Goal: Task Accomplishment & Management: Complete application form

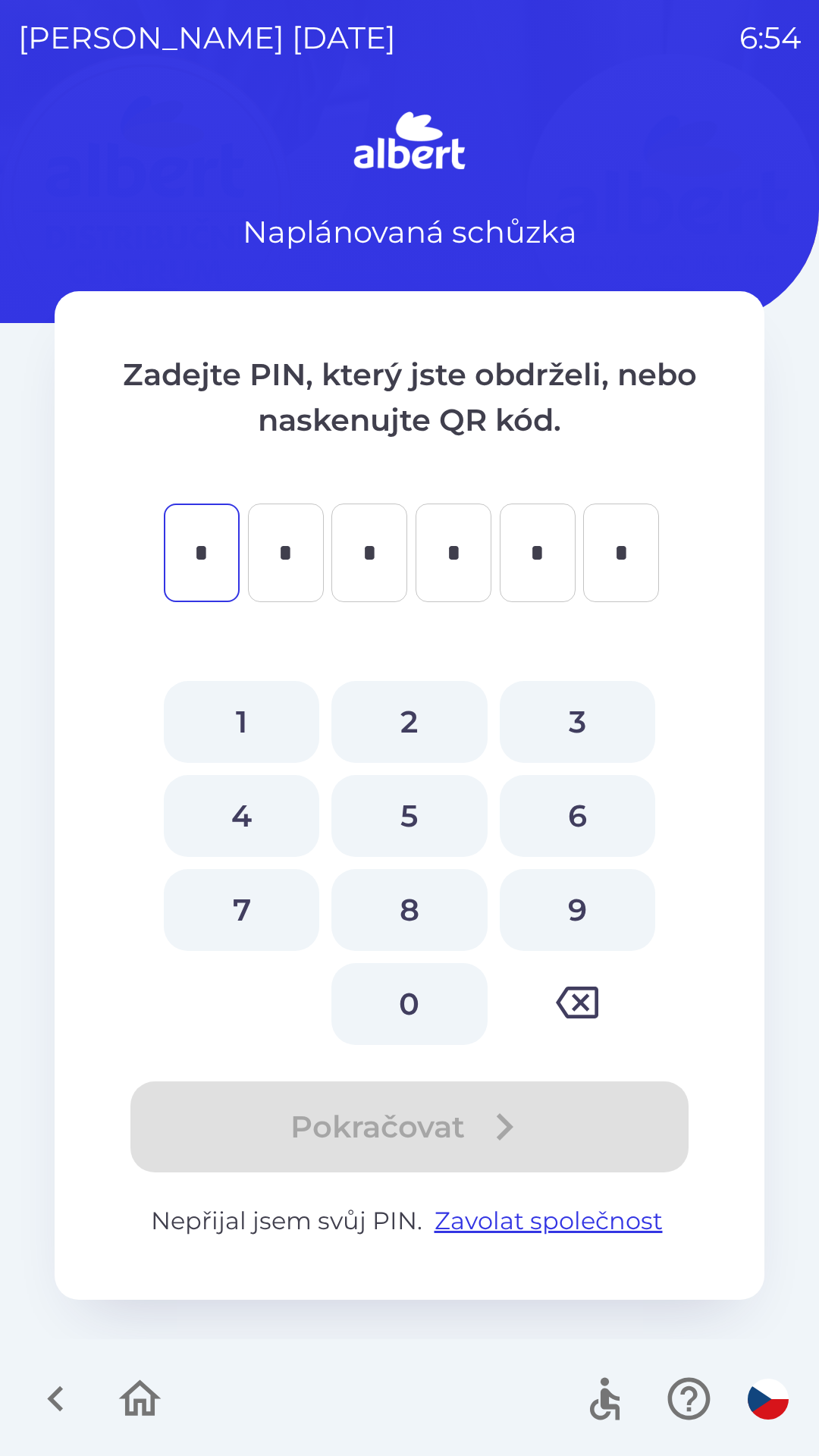
click at [71, 1375] on icon "button" at bounding box center [56, 1398] width 51 height 51
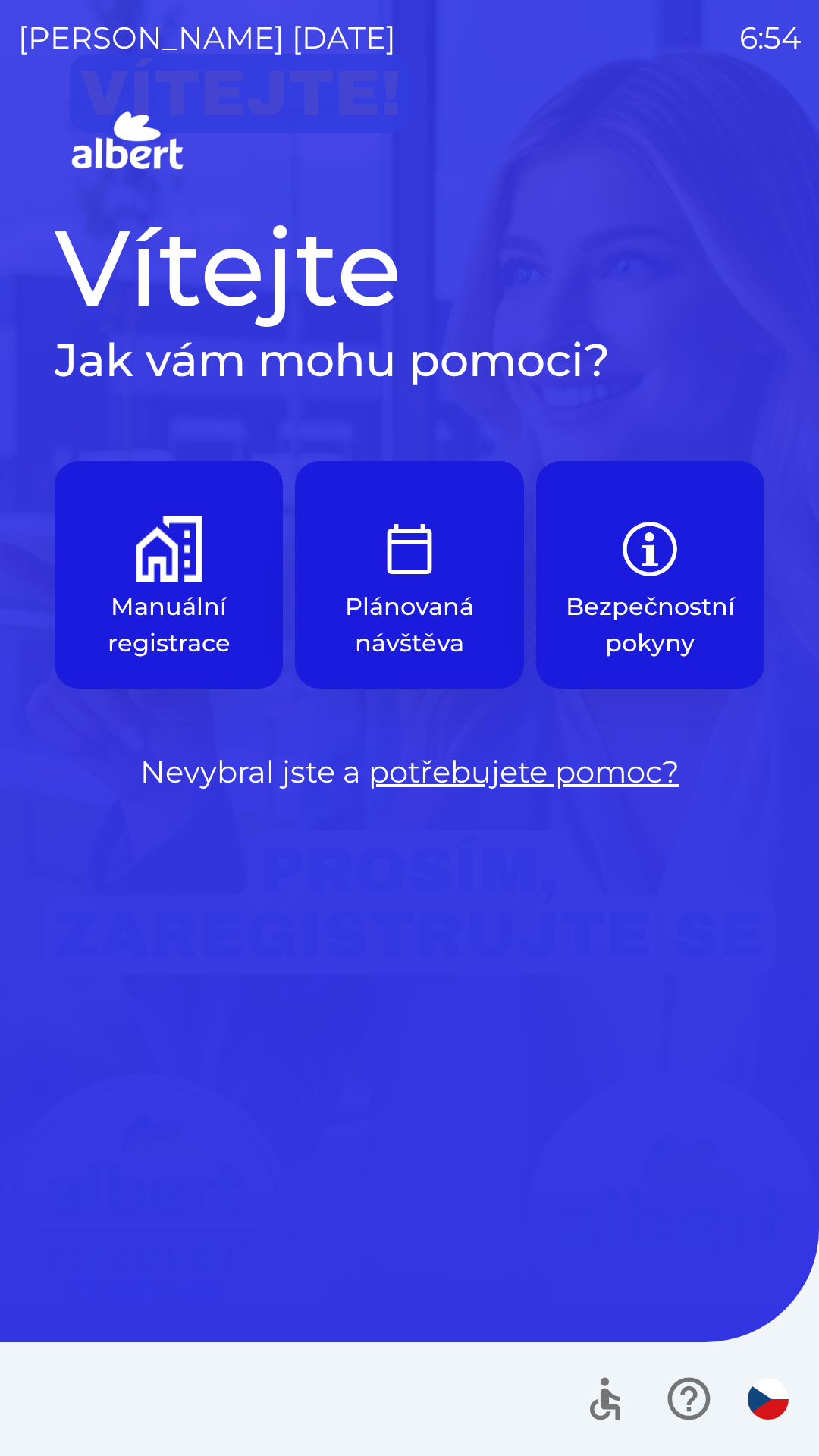
click at [155, 528] on img "button" at bounding box center [170, 549] width 67 height 67
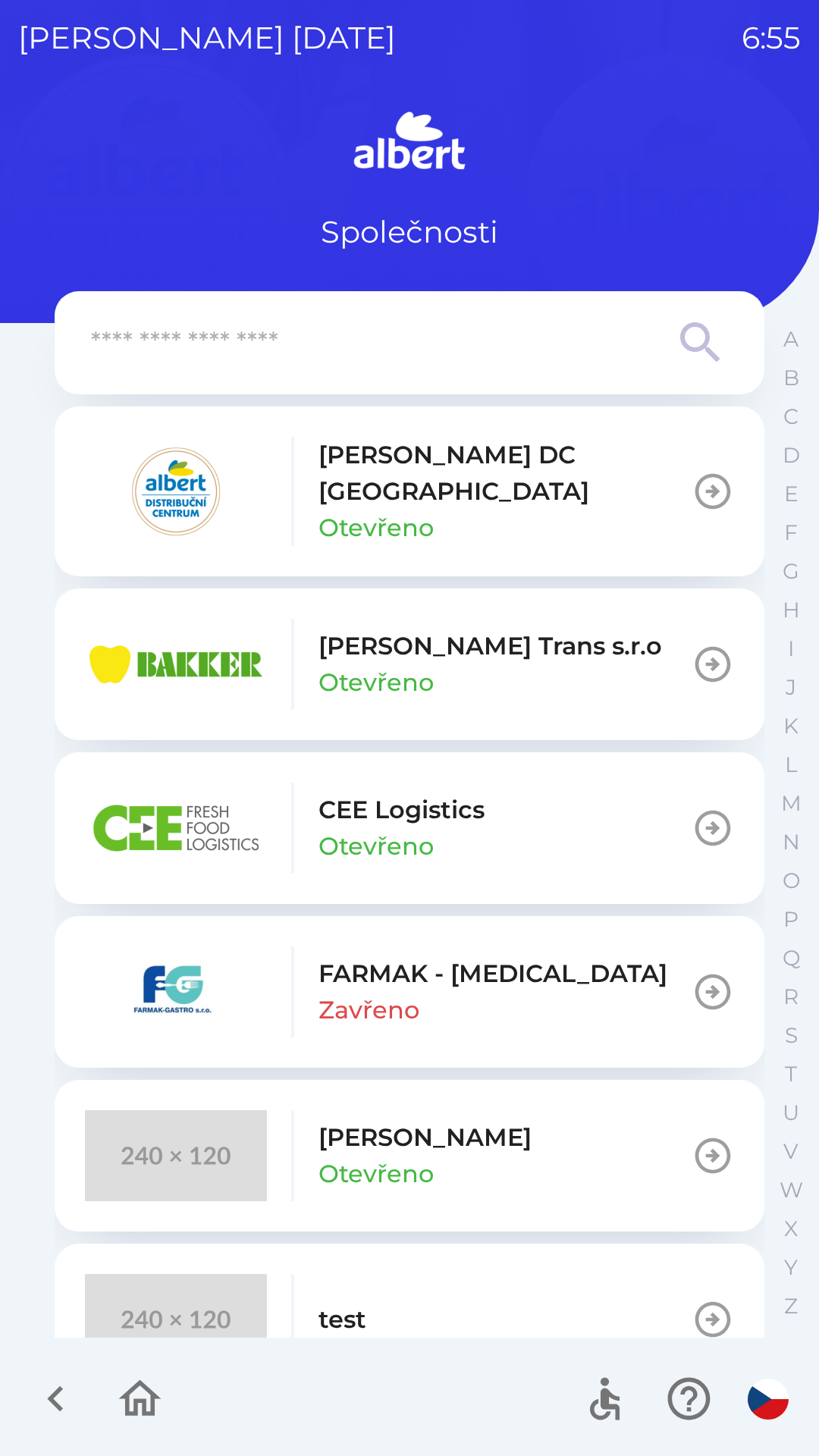
click at [386, 477] on p "[PERSON_NAME] DC [GEOGRAPHIC_DATA]" at bounding box center [504, 474] width 373 height 73
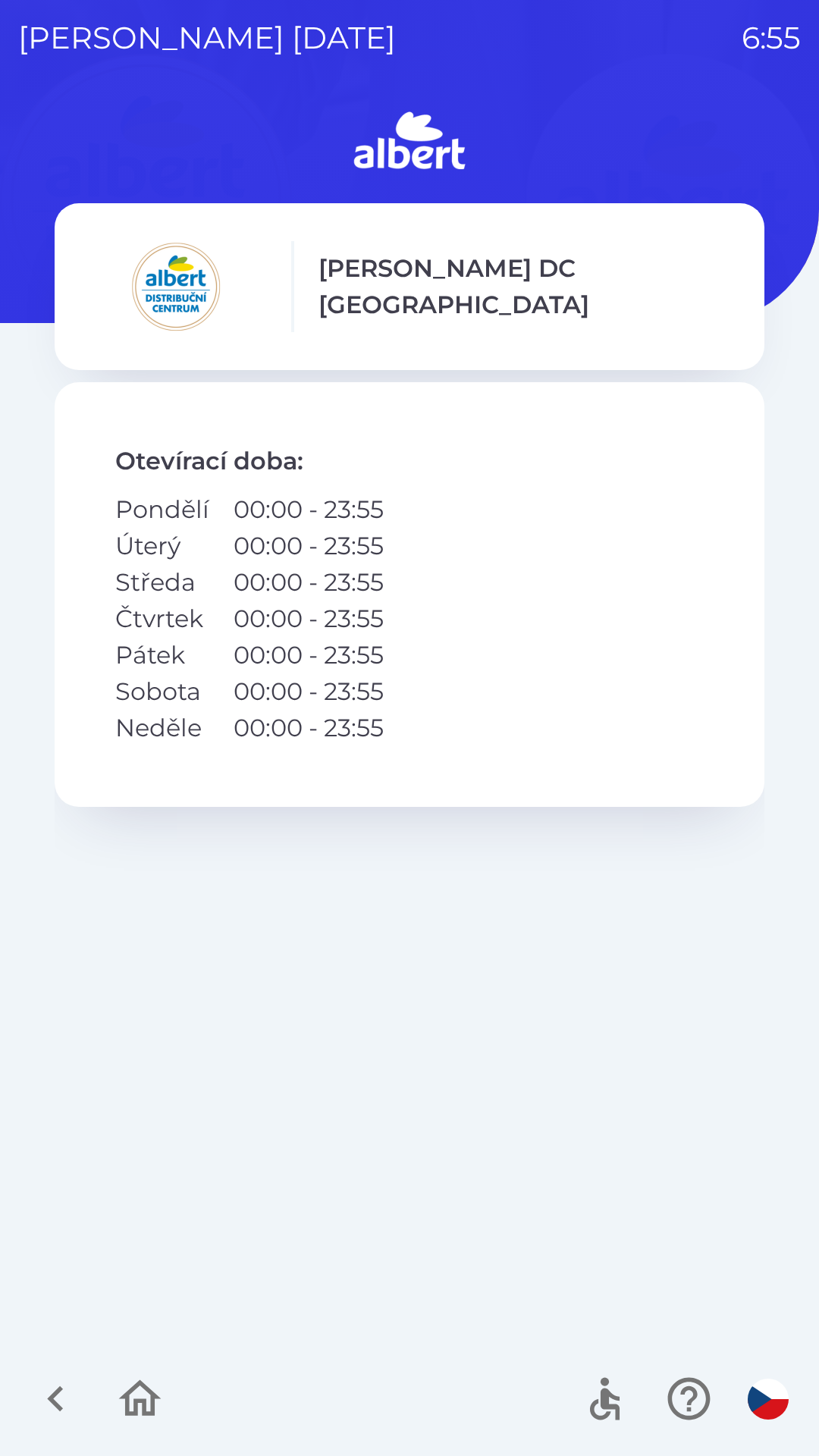
click at [381, 309] on div "[PERSON_NAME] DC [GEOGRAPHIC_DATA]" at bounding box center [410, 287] width 649 height 91
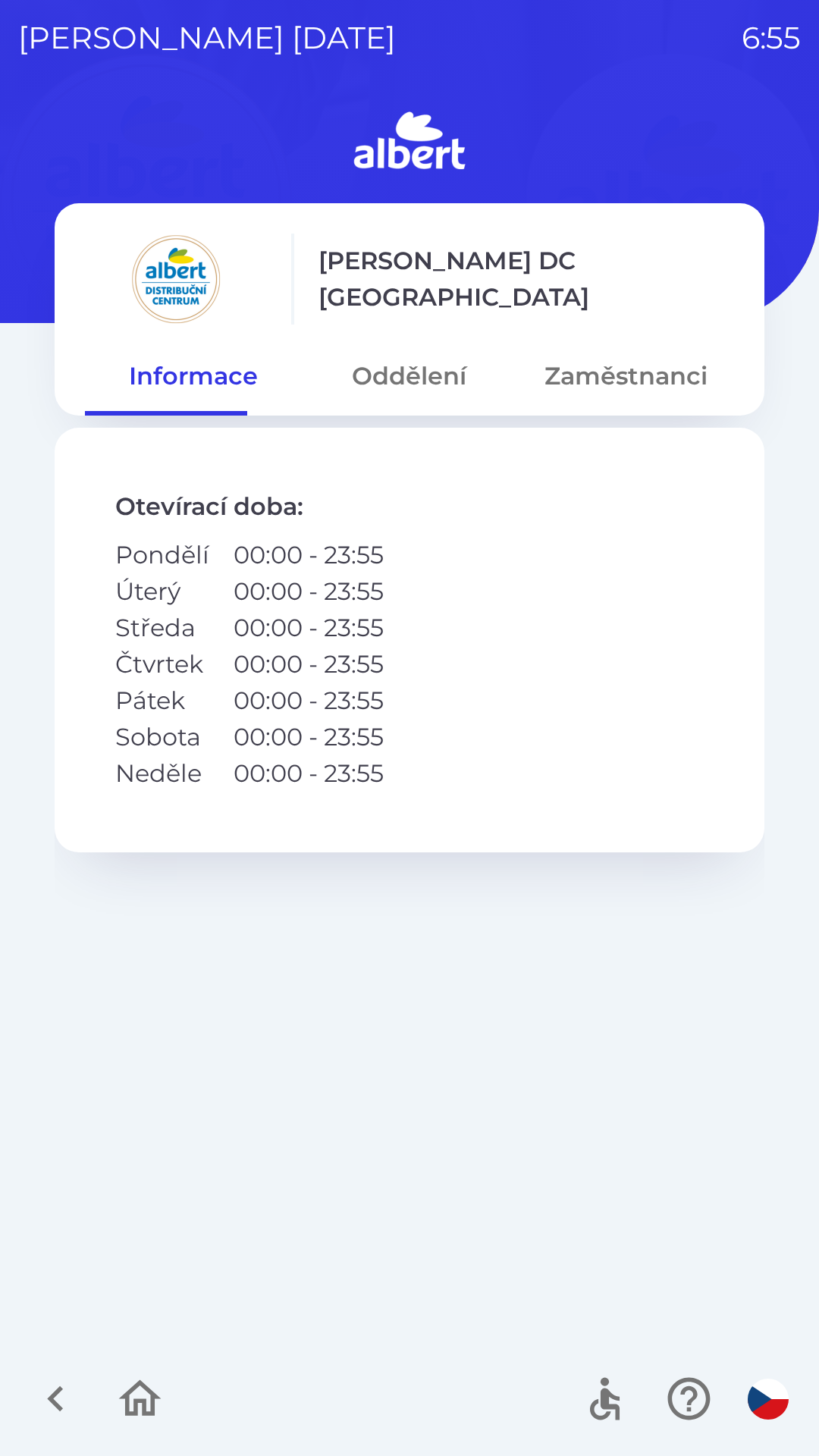
click at [528, 354] on button "Zaměstnanci" at bounding box center [625, 376] width 216 height 55
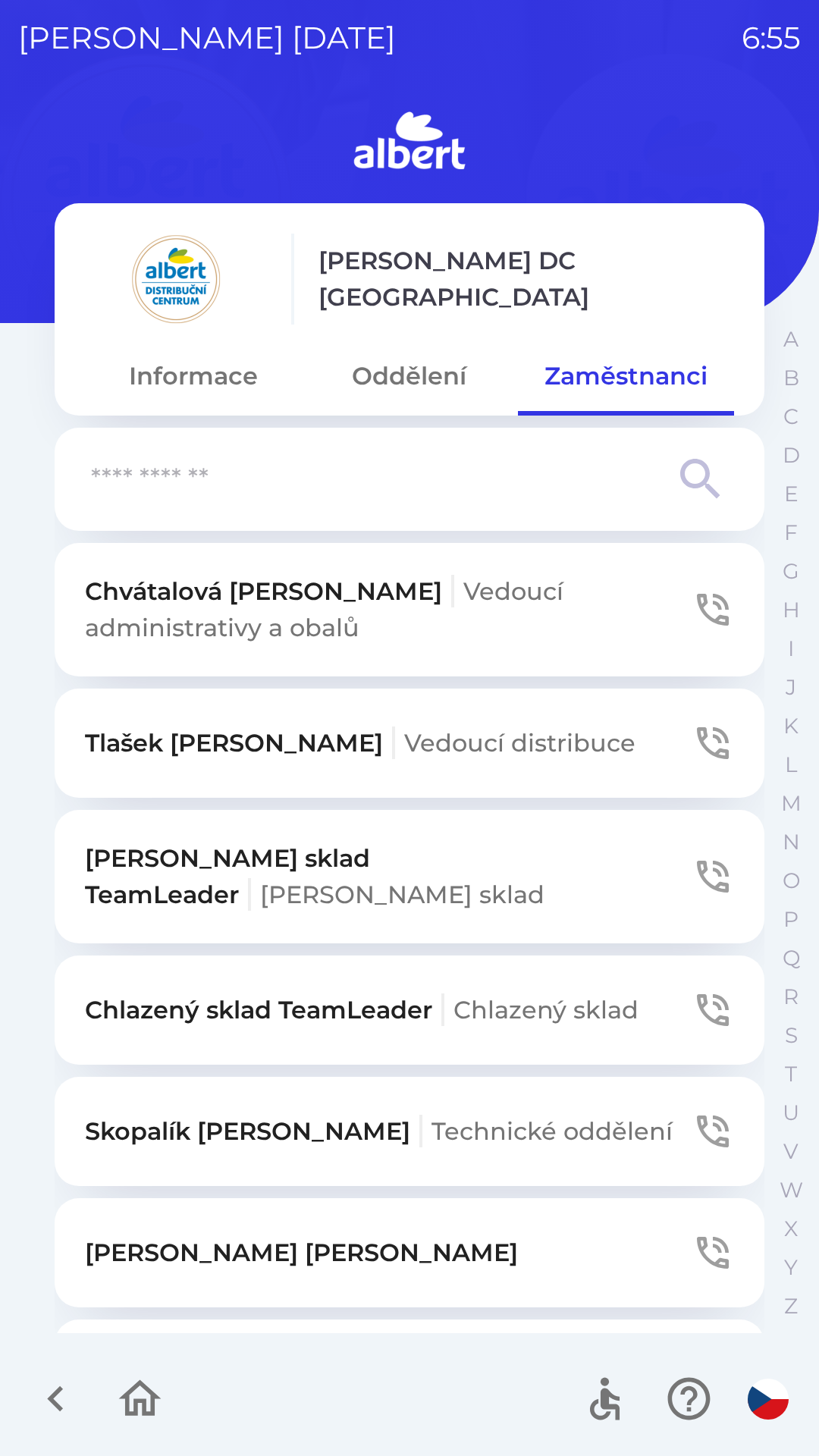
click at [401, 374] on button "Oddělení" at bounding box center [409, 376] width 216 height 55
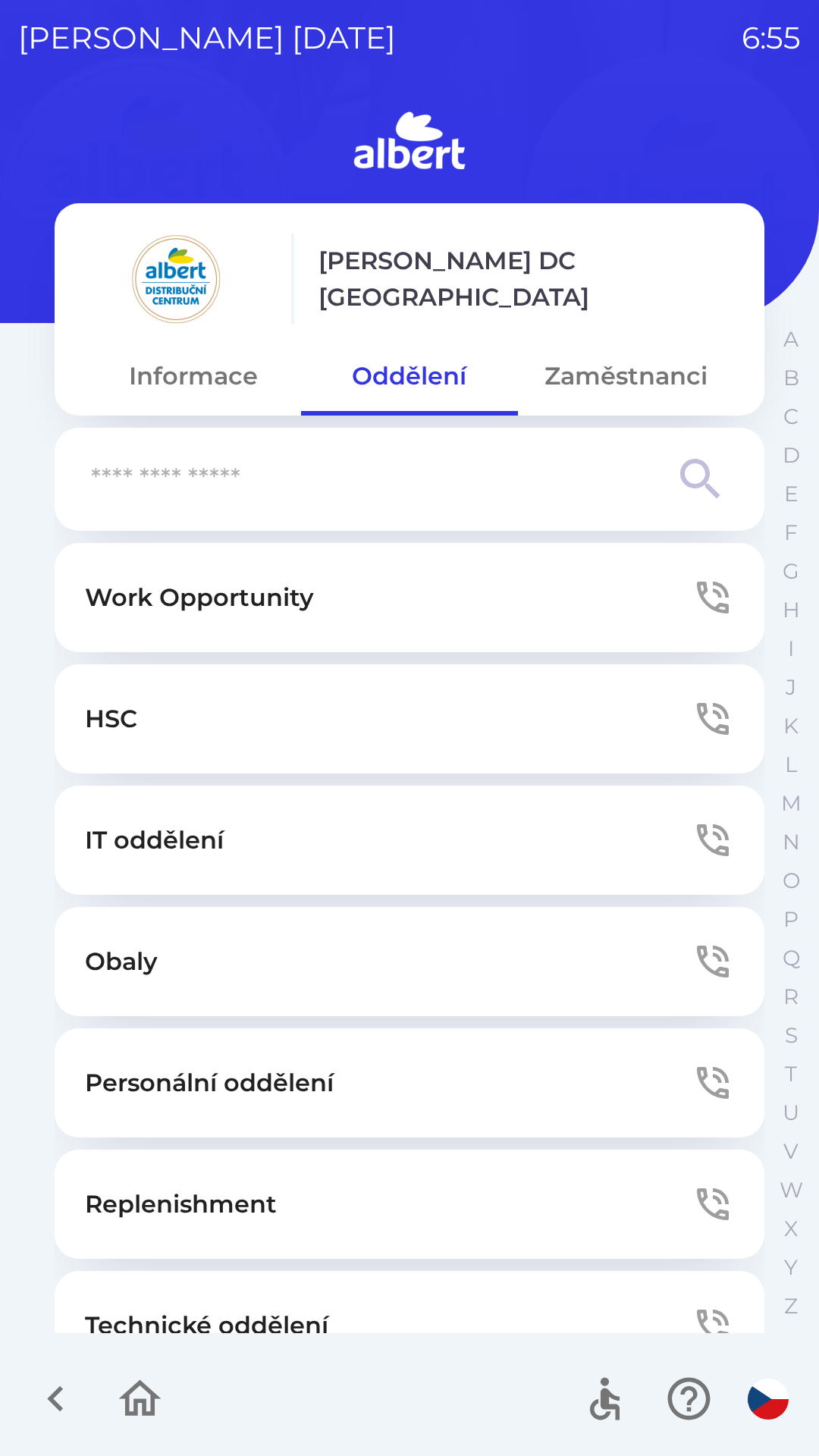
click at [246, 1364] on div at bounding box center [410, 1398] width 819 height 114
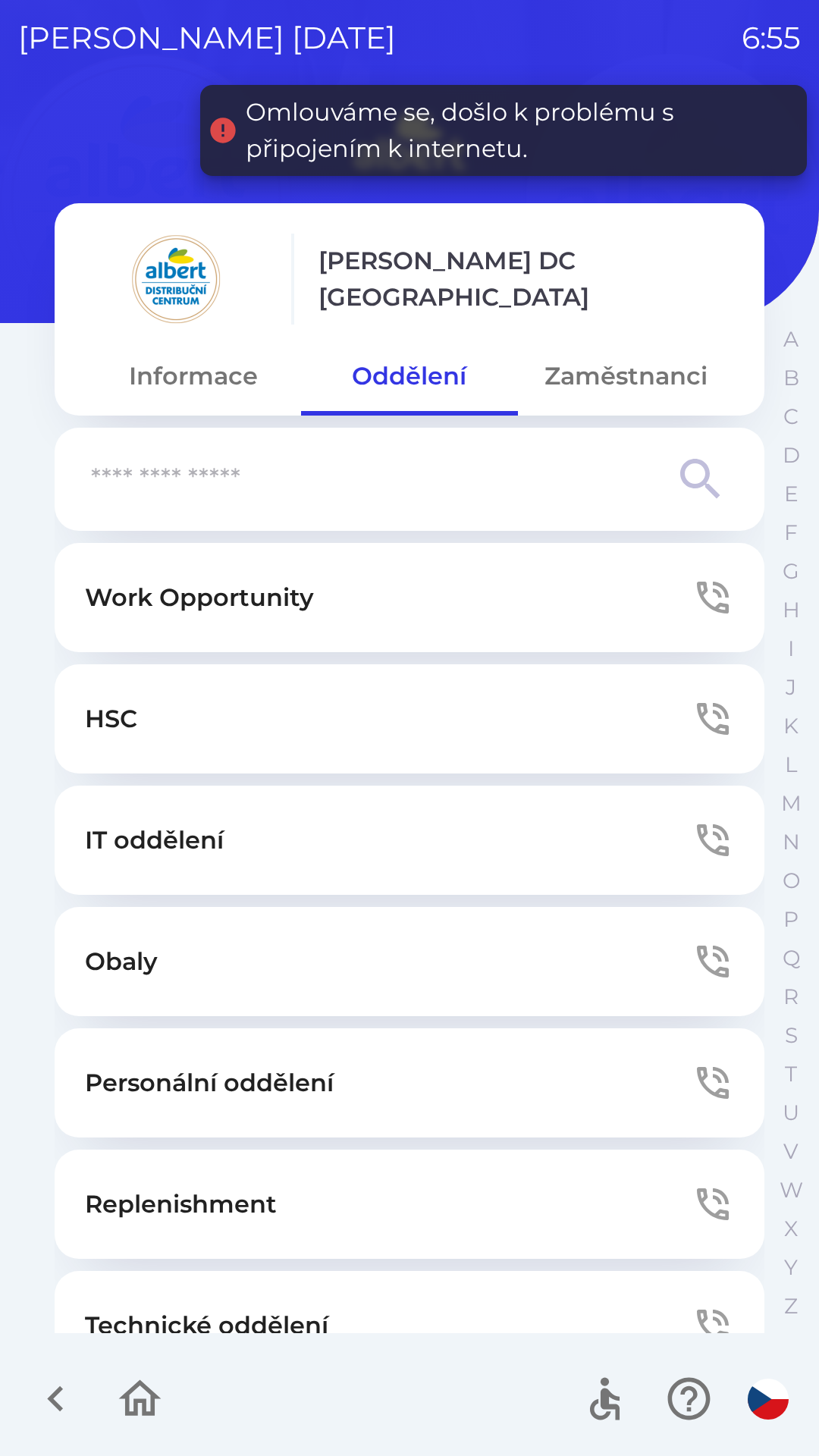
click at [260, 1287] on button "Technické oddělení" at bounding box center [410, 1326] width 711 height 109
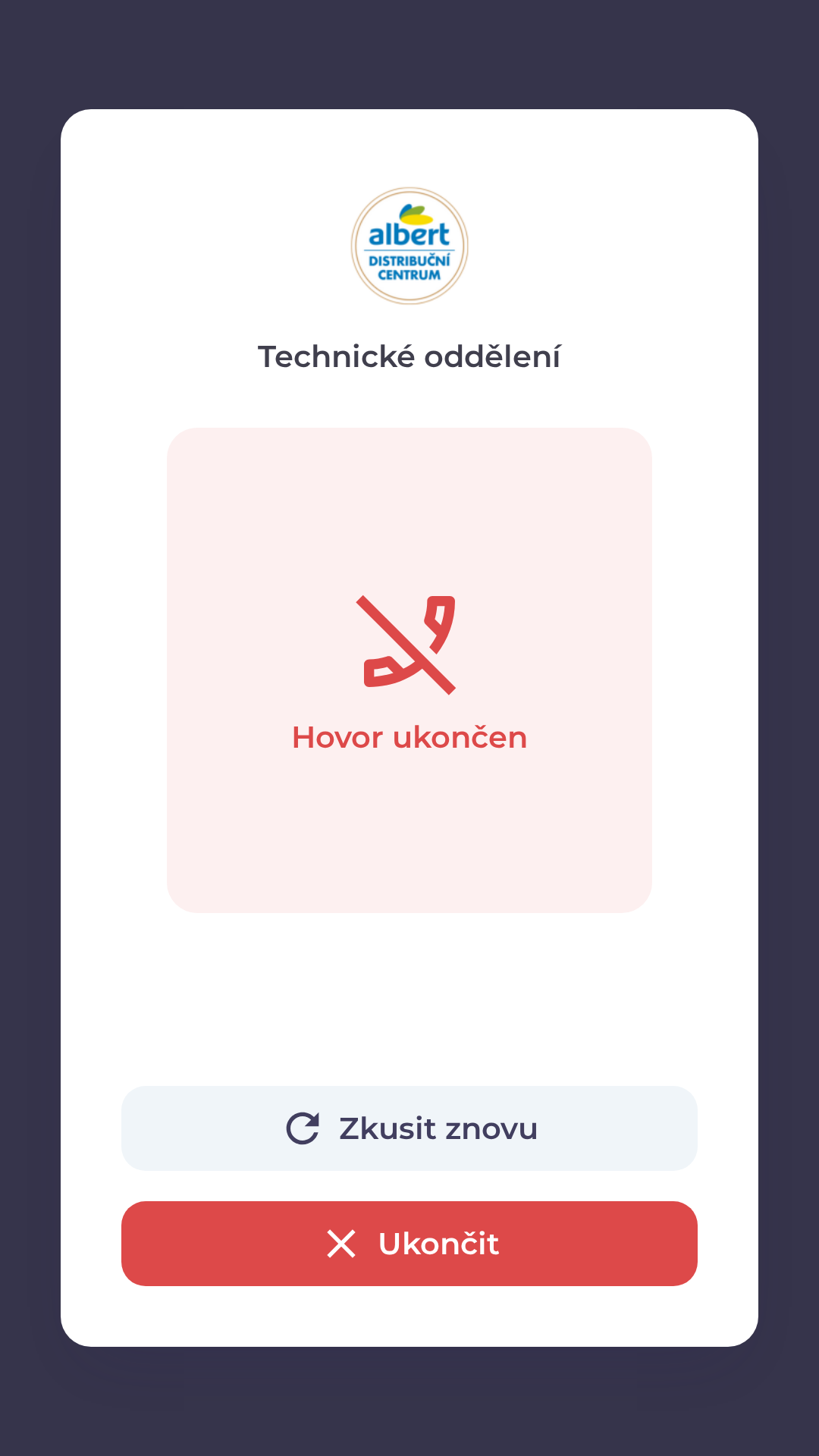
click at [399, 1128] on button "Zkusit znovu" at bounding box center [410, 1128] width 576 height 85
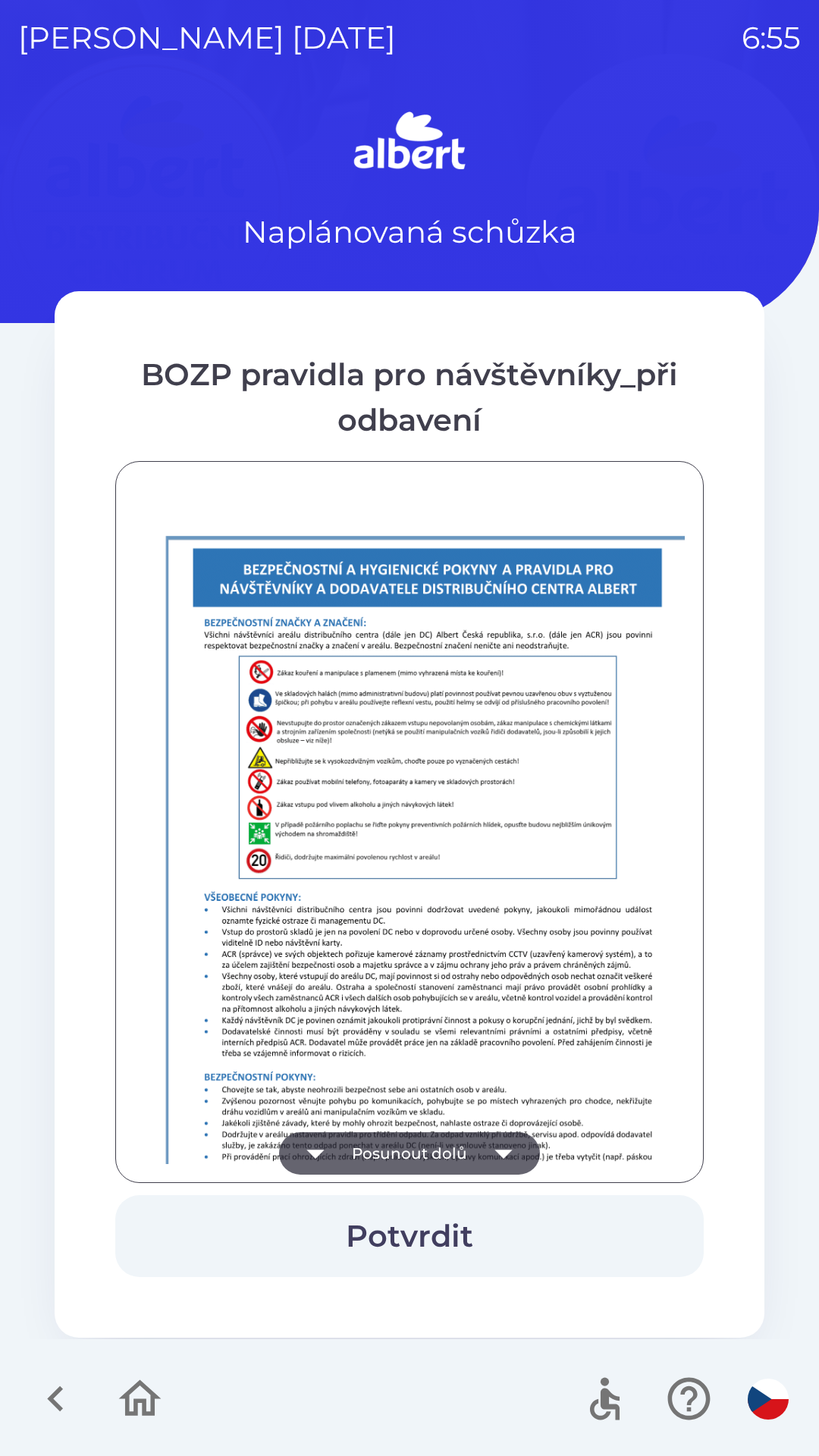
click at [450, 1121] on img at bounding box center [429, 926] width 589 height 832
click at [461, 1164] on button "Posunout dolů" at bounding box center [410, 1153] width 261 height 42
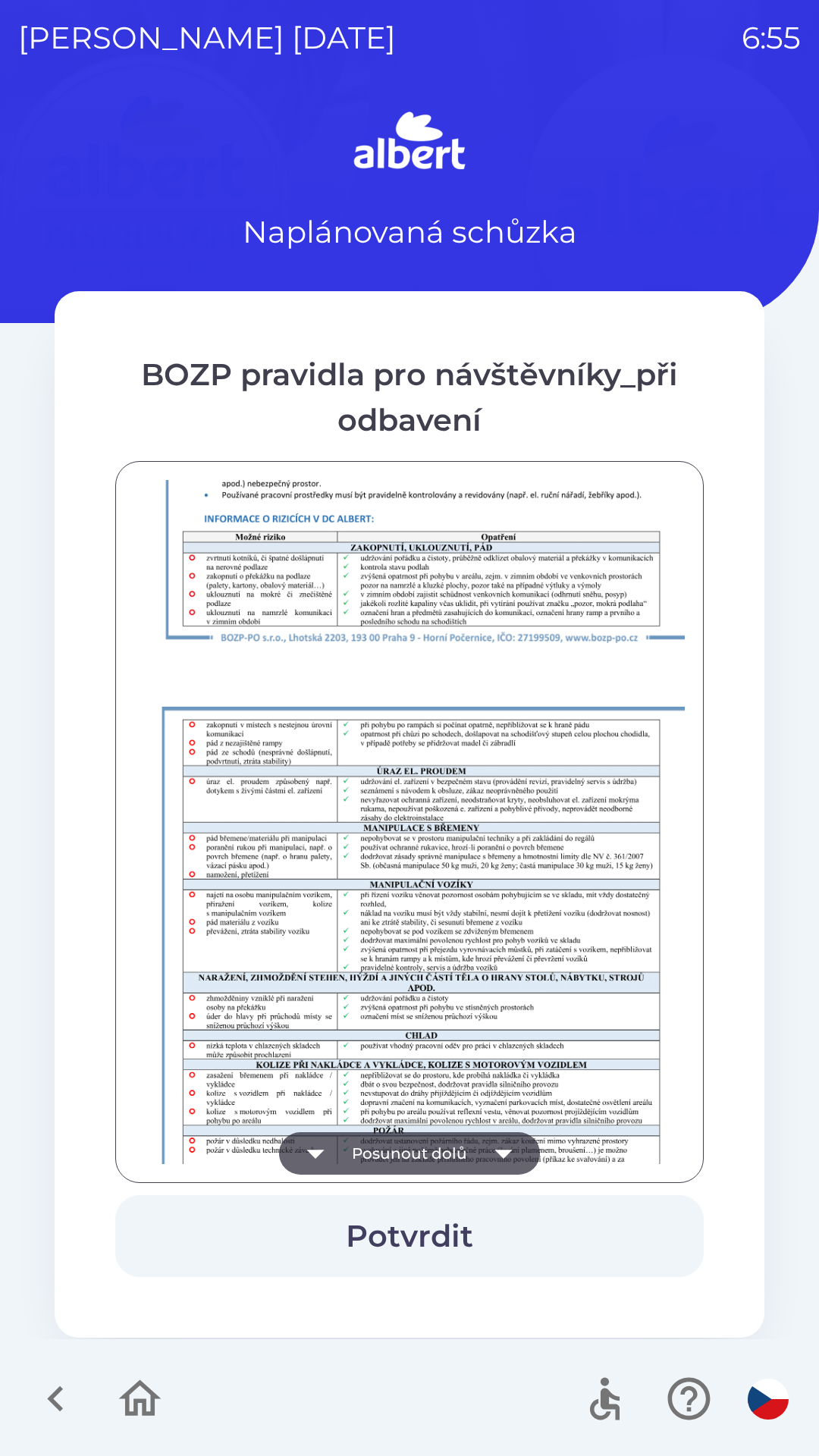
click at [448, 1156] on button "Posunout dolů" at bounding box center [410, 1153] width 261 height 42
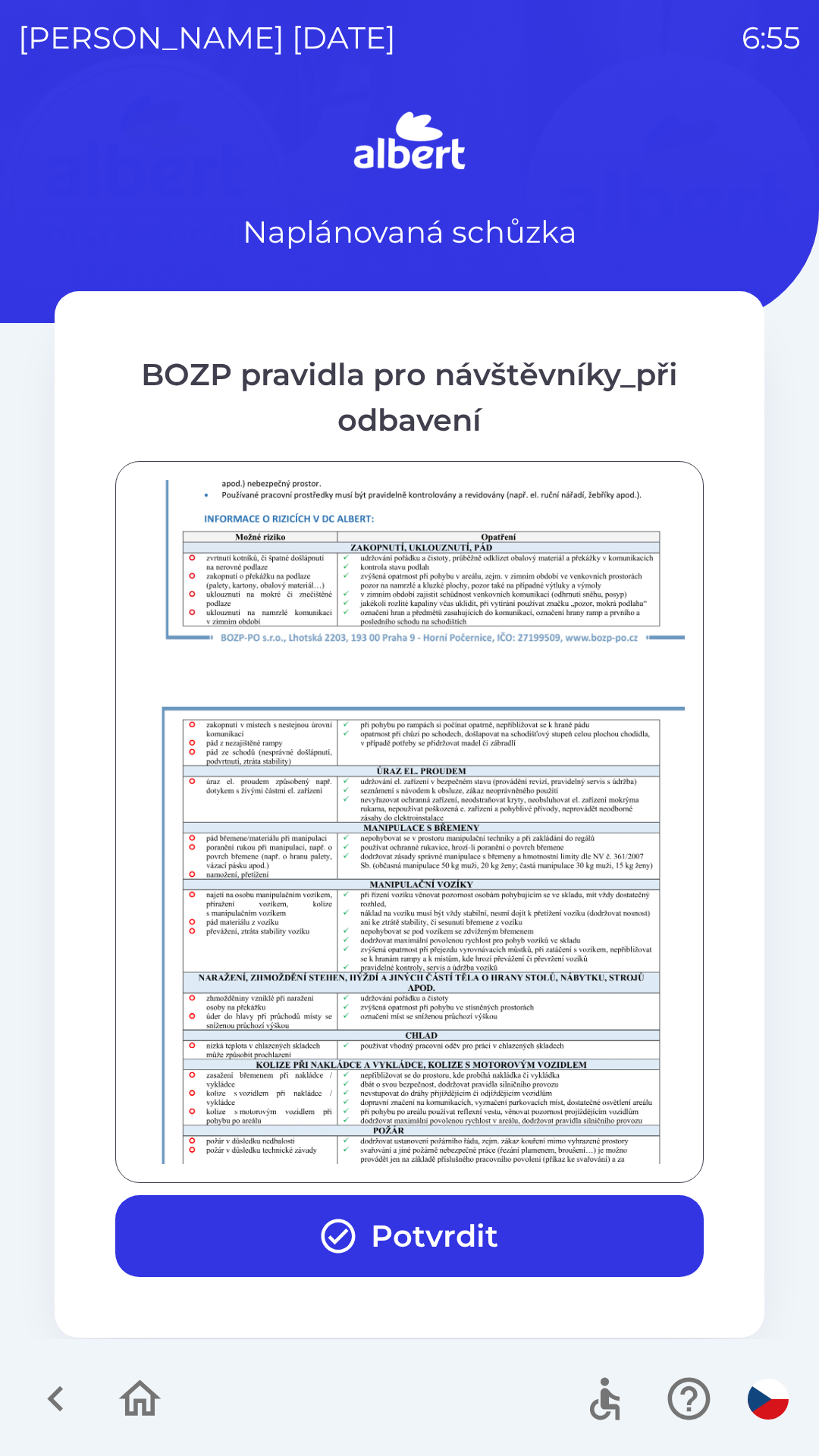
scroll to position [1065, 0]
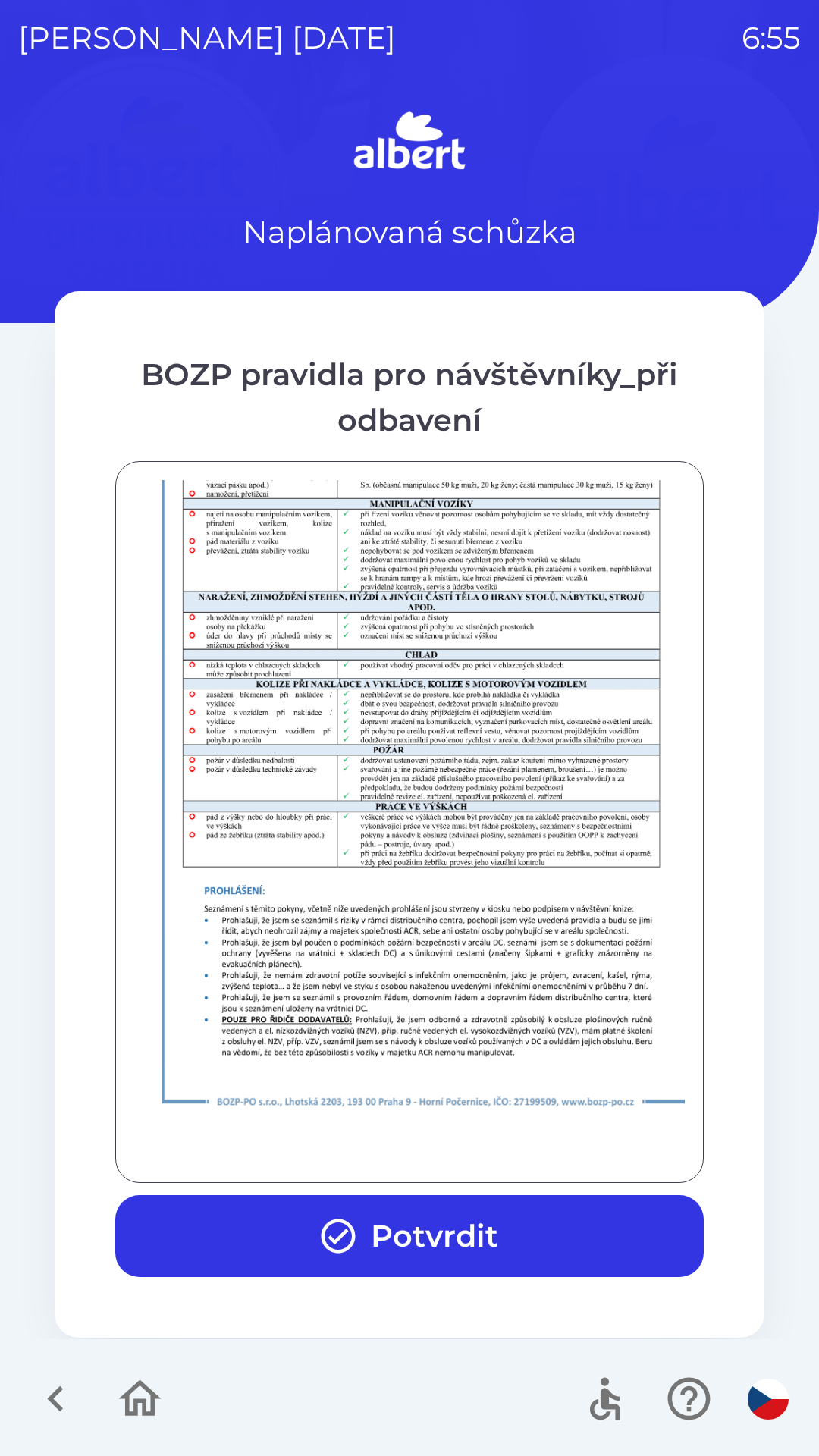
click at [434, 1208] on button "Potvrdit" at bounding box center [410, 1236] width 589 height 81
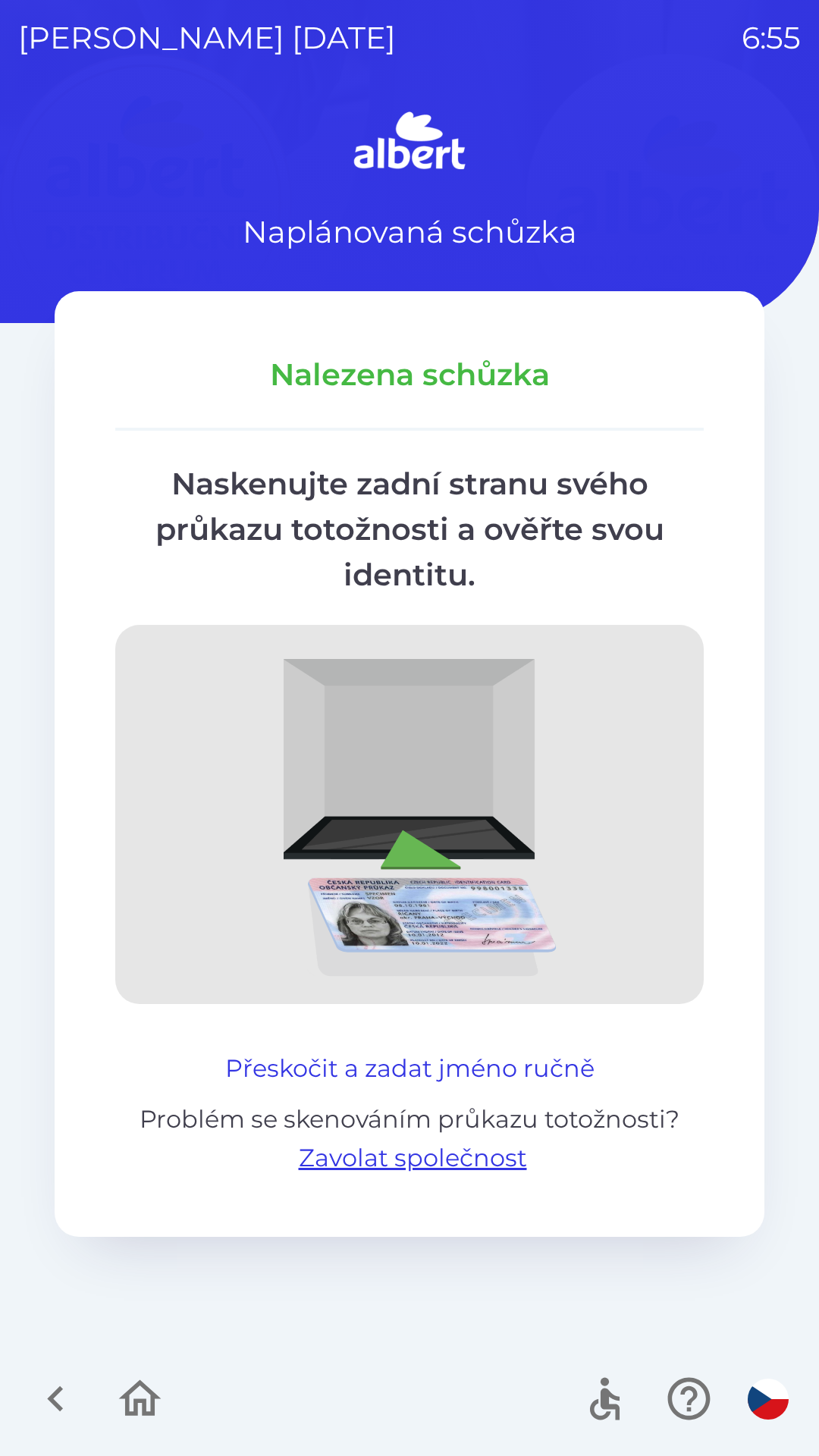
click at [386, 1056] on button "Přeskočit a zadat jméno ručně" at bounding box center [410, 1069] width 382 height 36
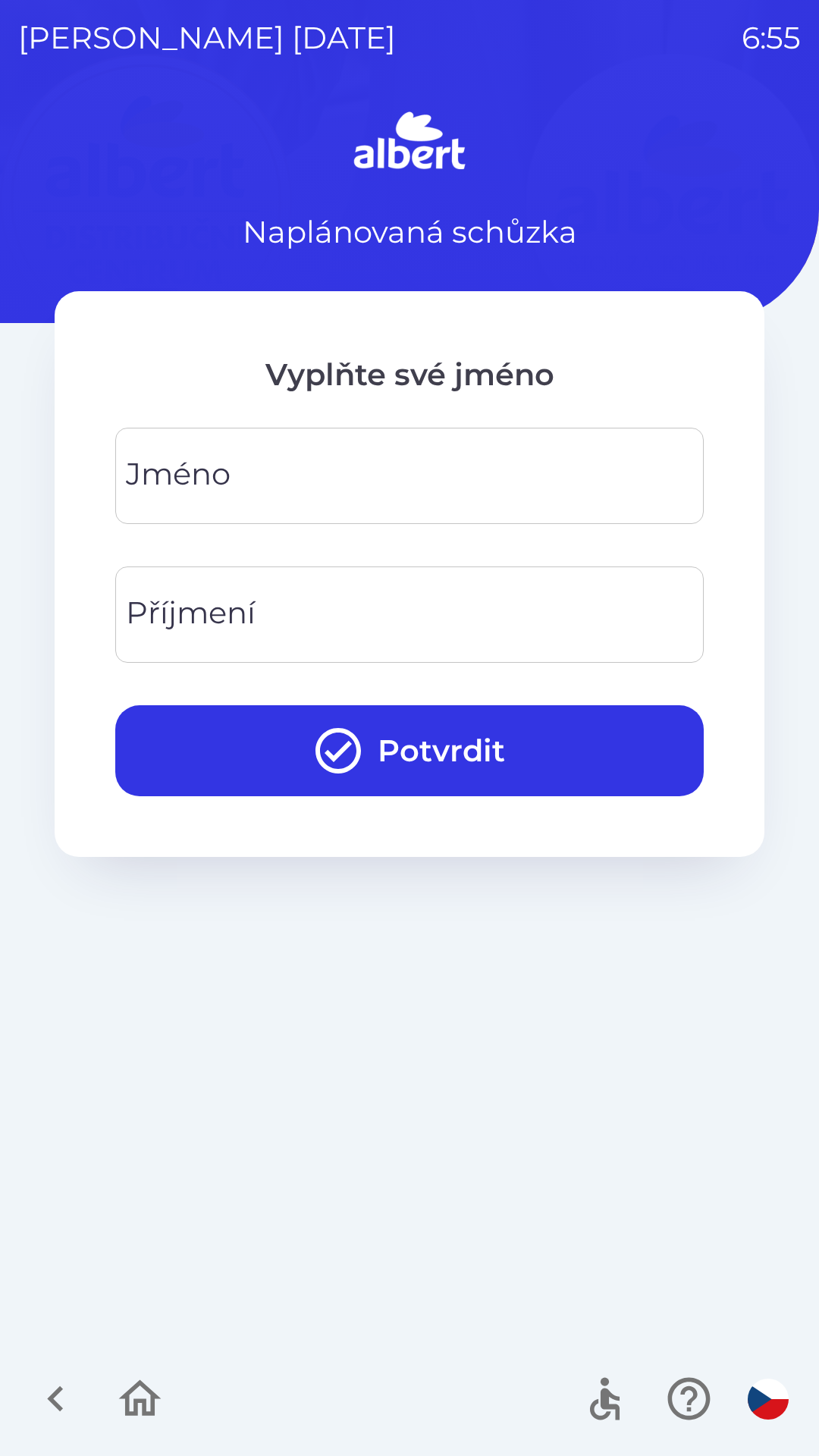
click at [279, 477] on input "Jméno" at bounding box center [410, 475] width 552 height 60
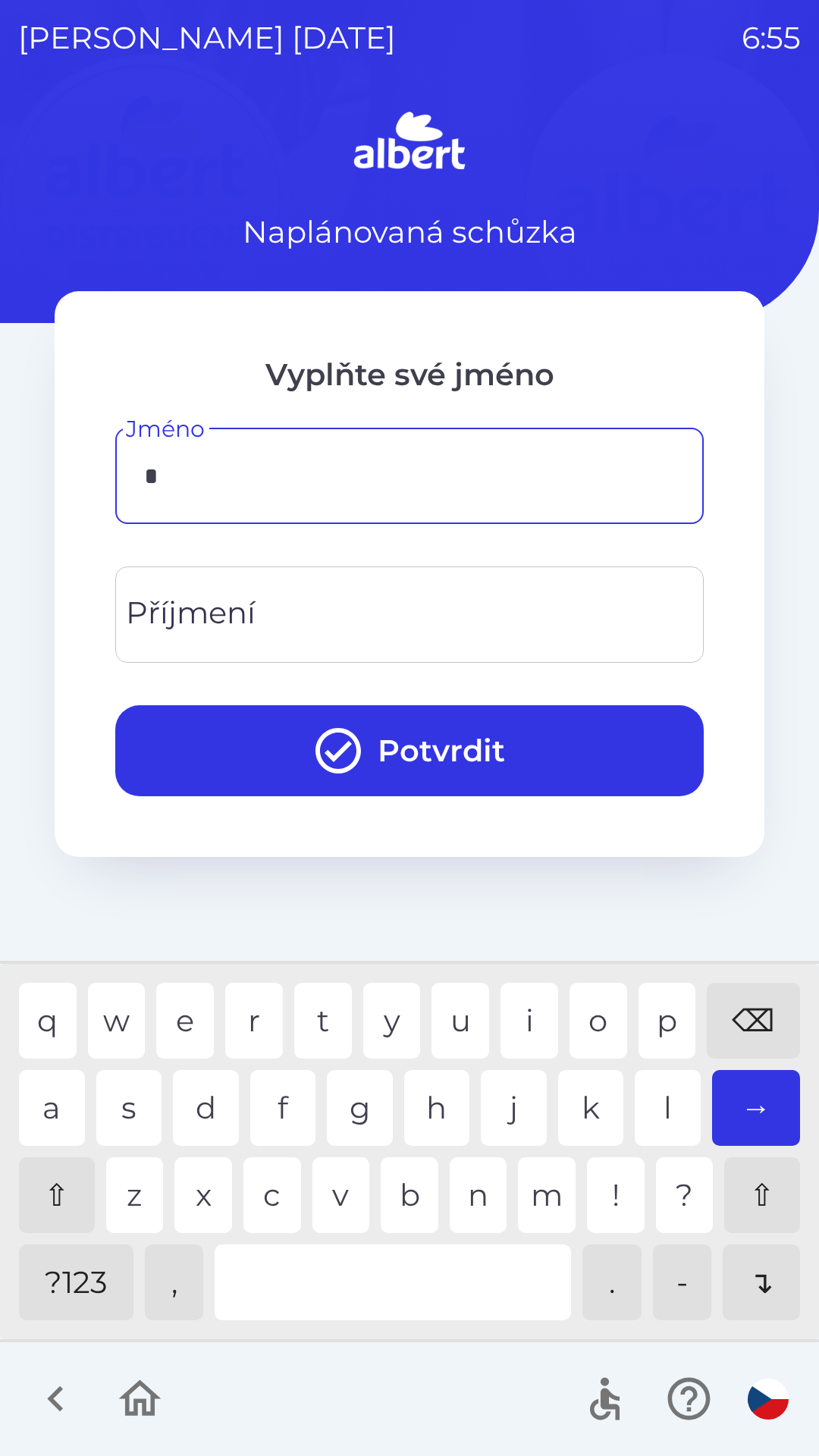
click at [465, 1187] on div "n" at bounding box center [479, 1194] width 58 height 76
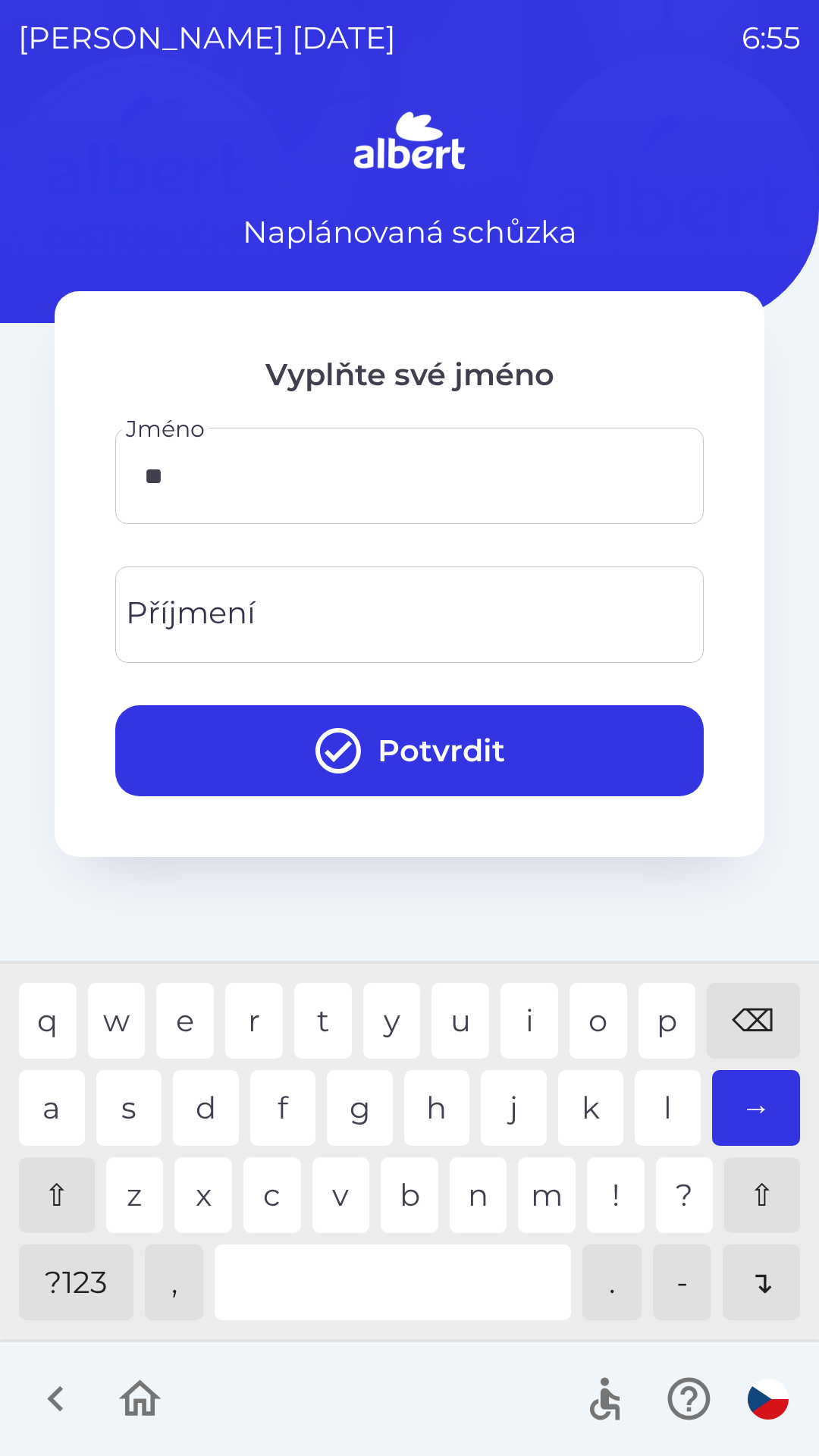
click at [518, 1002] on div "i" at bounding box center [529, 1020] width 58 height 76
click at [581, 1100] on div "k" at bounding box center [591, 1107] width 66 height 76
click at [34, 1085] on div "a" at bounding box center [52, 1107] width 66 height 76
type input "*******"
click at [327, 605] on input "Příjmení" at bounding box center [410, 614] width 552 height 60
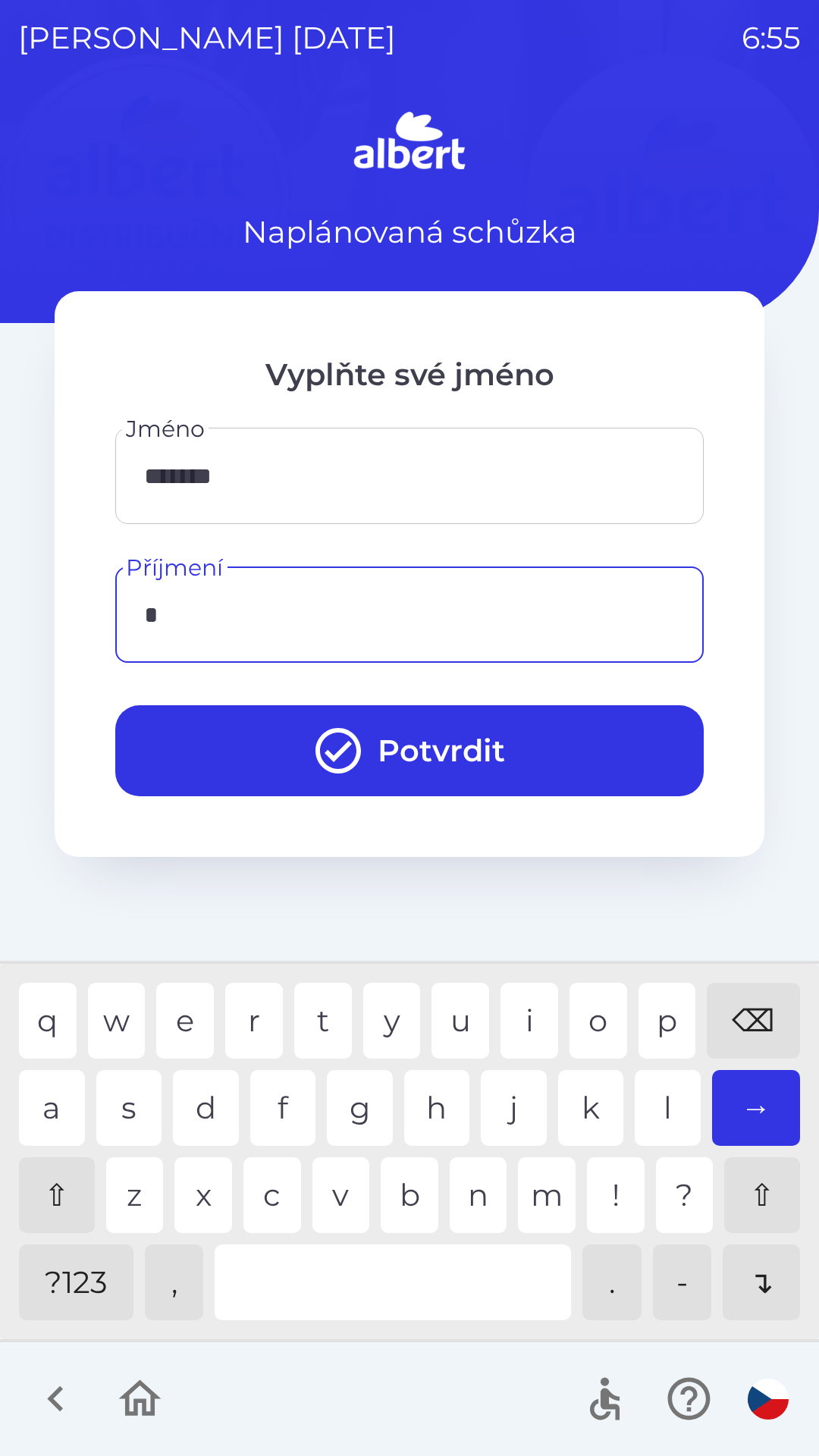
click at [339, 1175] on div "v" at bounding box center [341, 1194] width 58 height 76
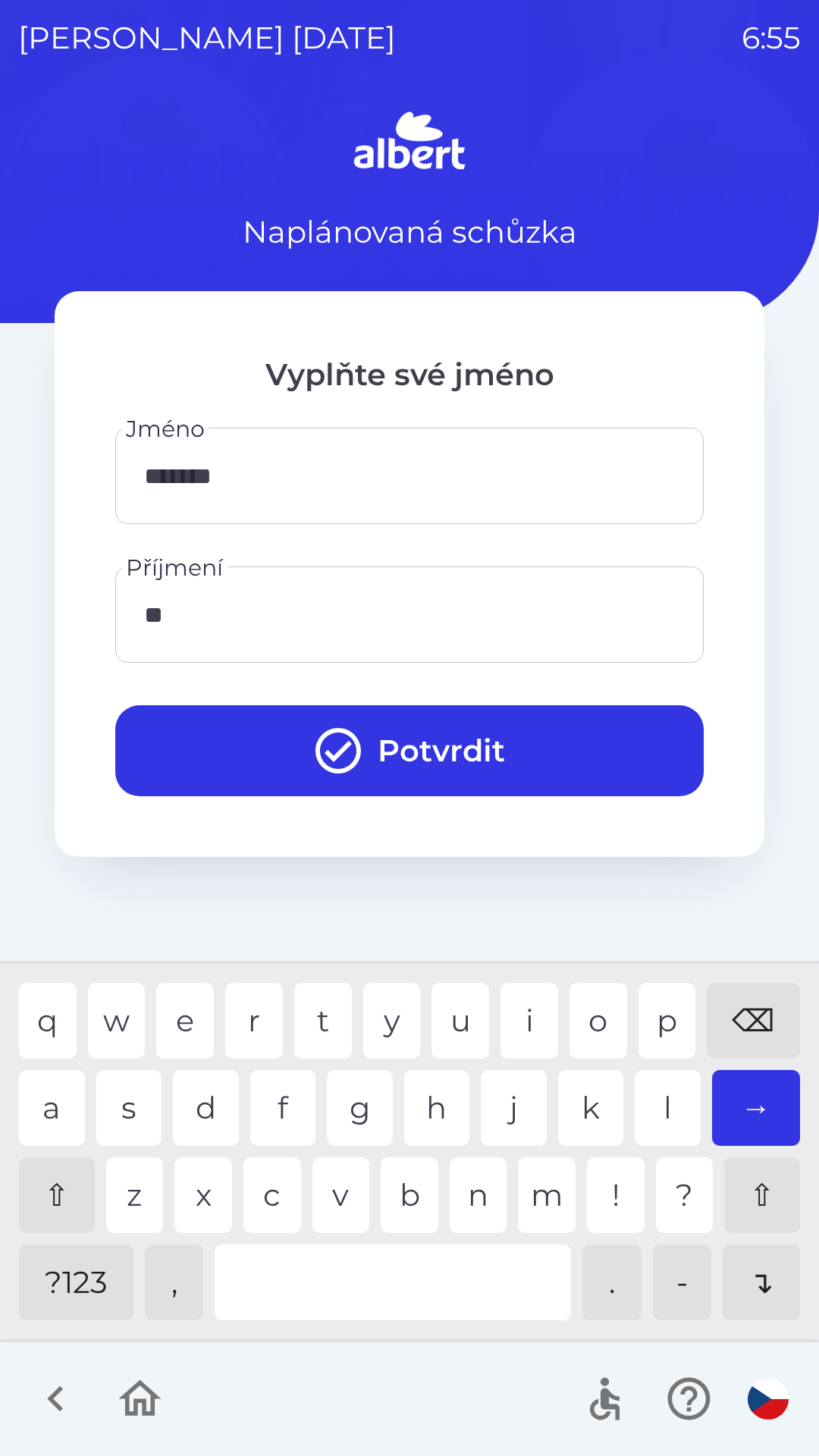
click at [187, 1001] on div "e" at bounding box center [185, 1020] width 58 height 76
click at [635, 1116] on div "l" at bounding box center [667, 1107] width 66 height 76
click at [153, 1003] on div "q w e r t y u i o p ⌫" at bounding box center [410, 1020] width 782 height 76
type input "****"
click at [381, 732] on button "Potvrdit" at bounding box center [410, 751] width 589 height 91
